Goal: Navigation & Orientation: Find specific page/section

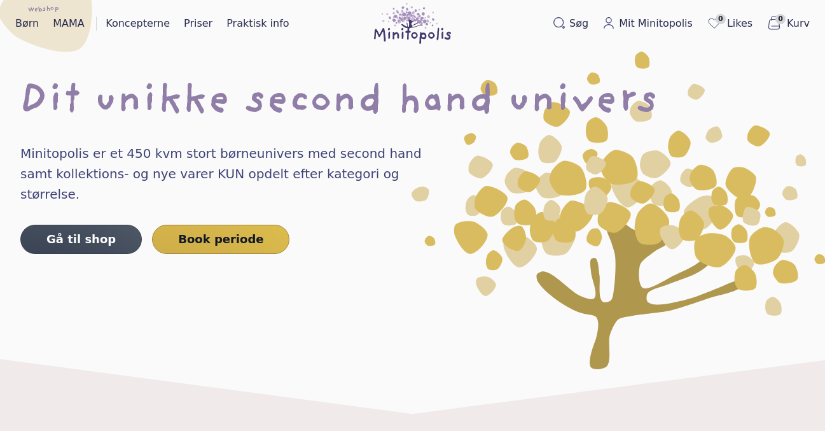
scroll to position [28, 0]
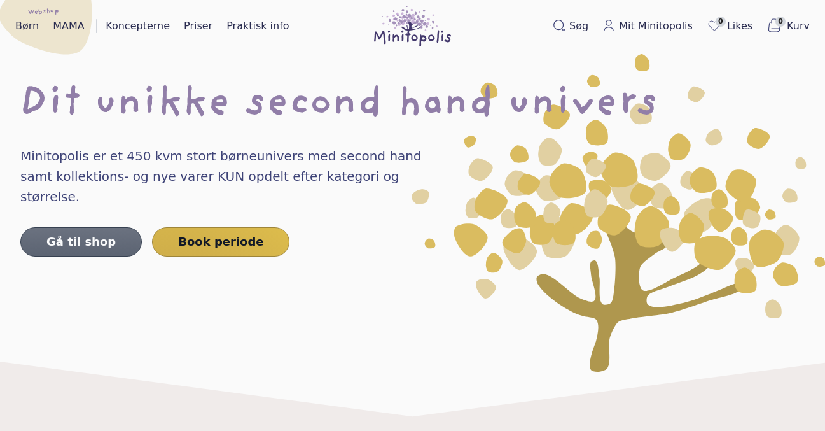
click at [76, 227] on link "Gå til shop" at bounding box center [80, 241] width 121 height 29
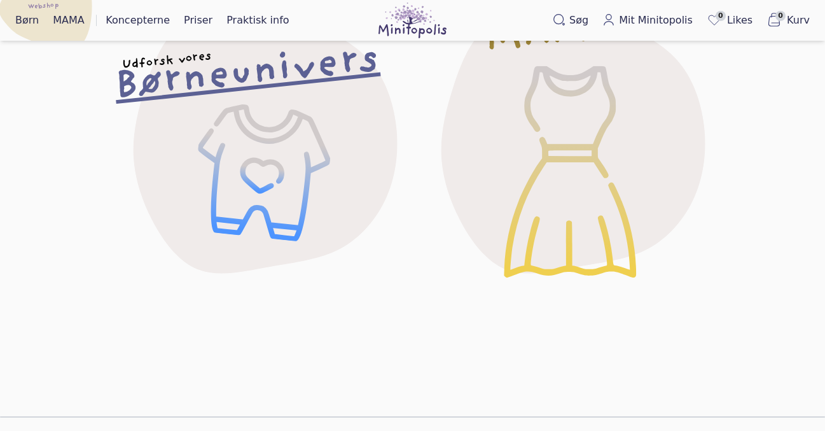
scroll to position [190, 0]
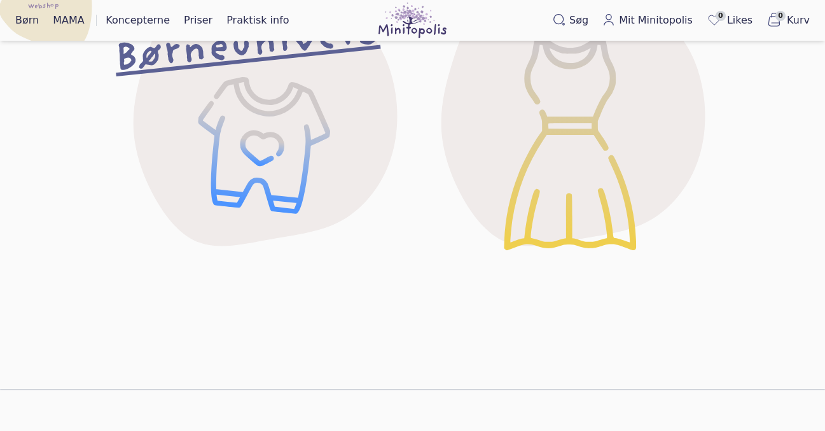
click at [218, 56] on h2 "Børneunivers" at bounding box center [246, 46] width 267 height 53
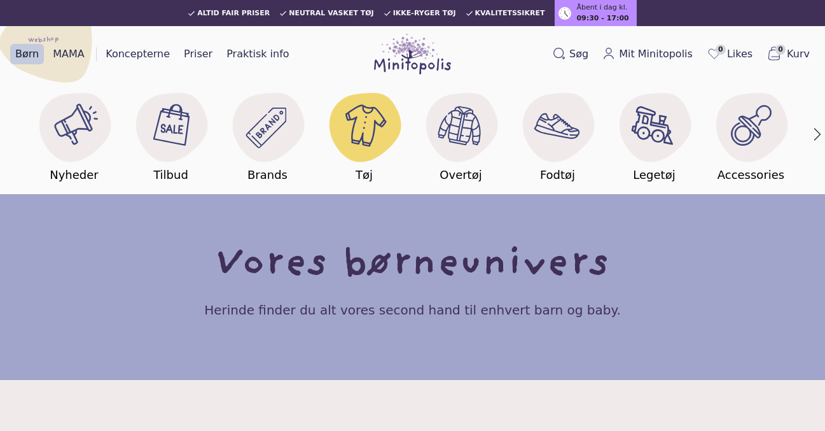
click at [343, 113] on image at bounding box center [364, 125] width 49 height 49
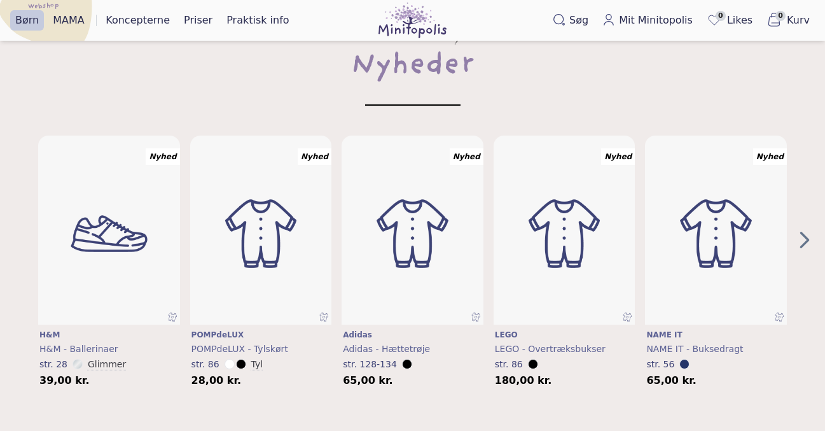
scroll to position [392, 0]
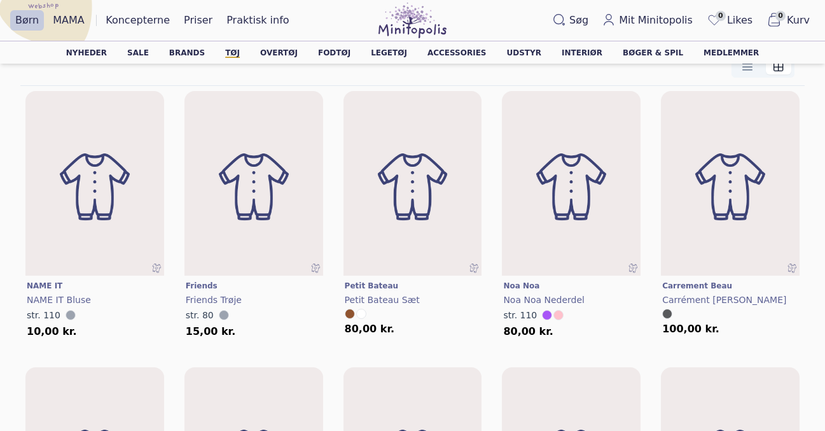
scroll to position [204, 0]
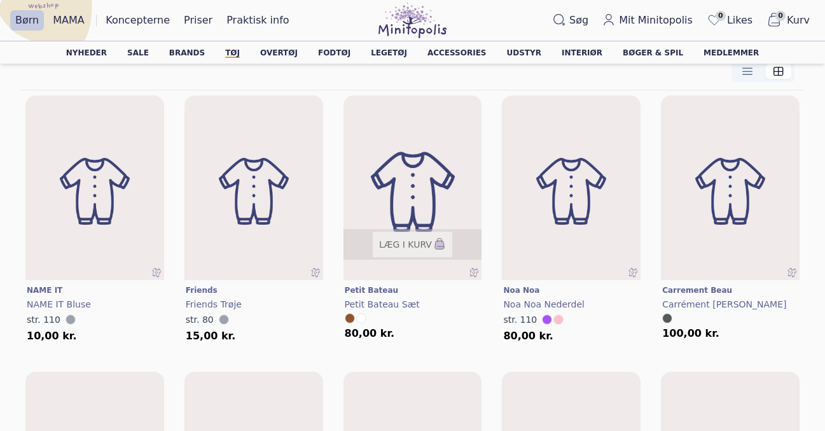
click at [429, 190] on img at bounding box center [412, 191] width 166 height 221
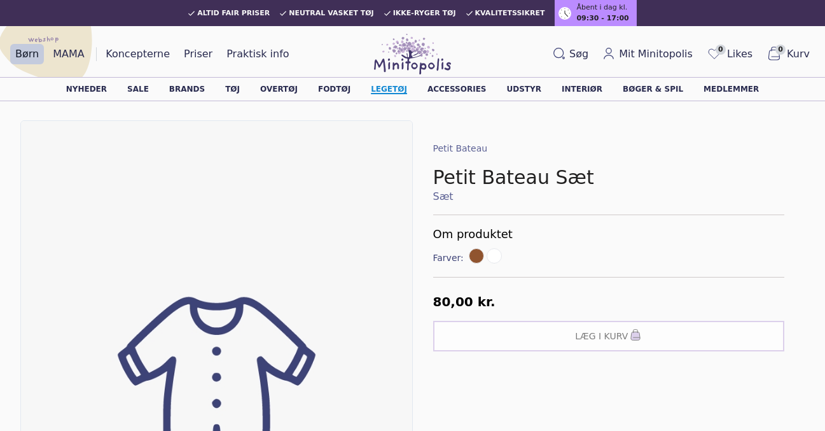
click at [391, 86] on link "Legetøj" at bounding box center [389, 89] width 36 height 8
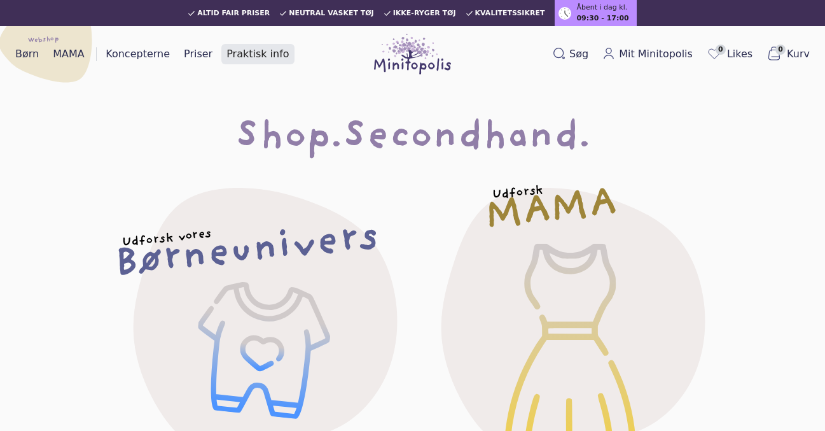
click at [252, 49] on link "Praktisk info" at bounding box center [257, 54] width 73 height 20
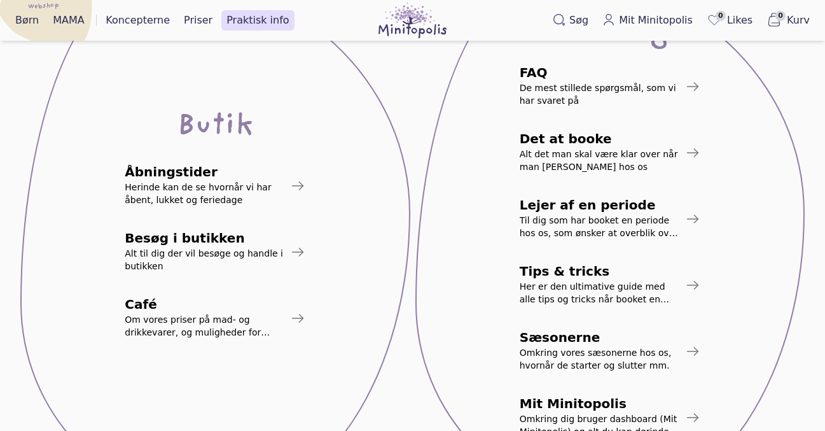
scroll to position [221, 0]
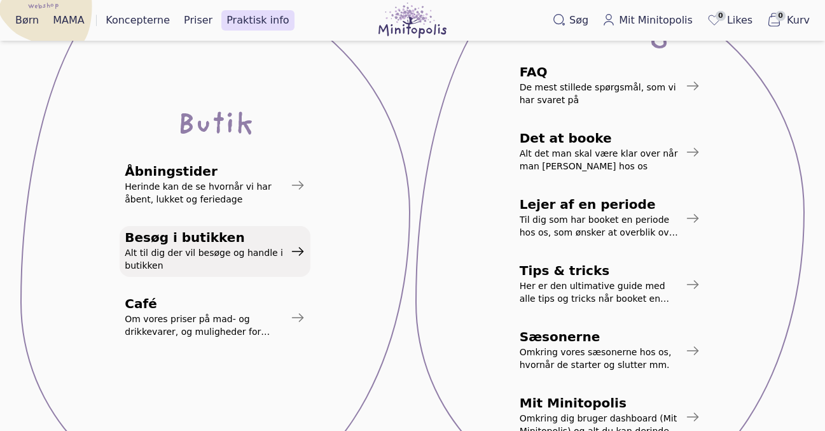
click at [203, 244] on span "Besøg i butikken" at bounding box center [205, 237] width 160 height 13
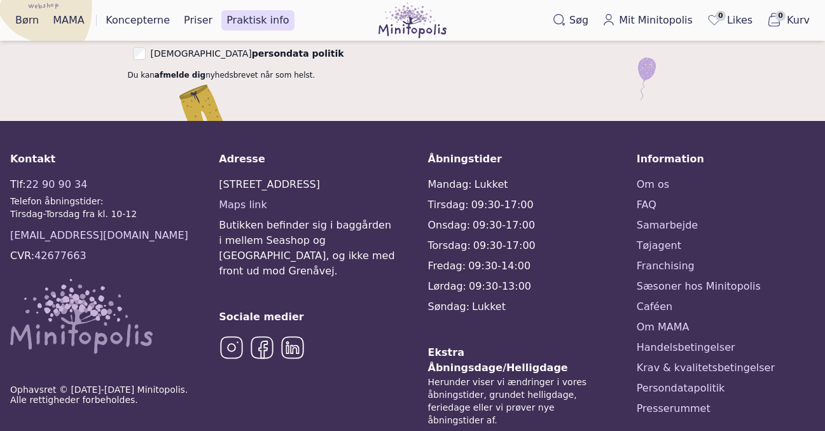
scroll to position [887, 0]
click at [250, 204] on link "Maps link" at bounding box center [243, 204] width 48 height 12
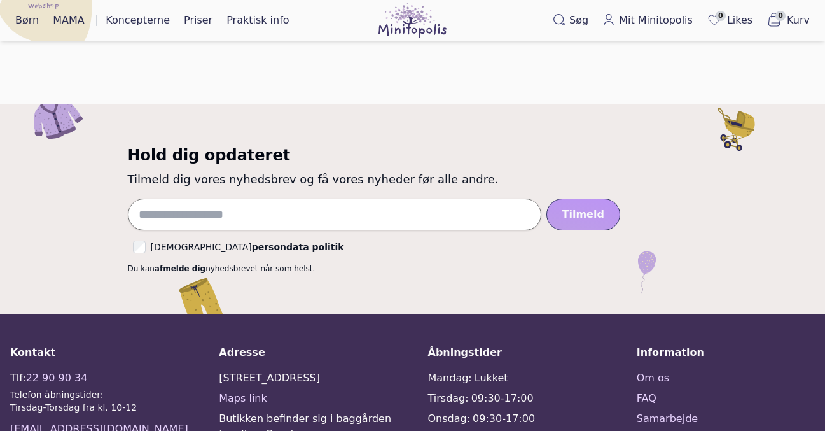
scroll to position [1031, 0]
